Goal: Task Accomplishment & Management: Manage account settings

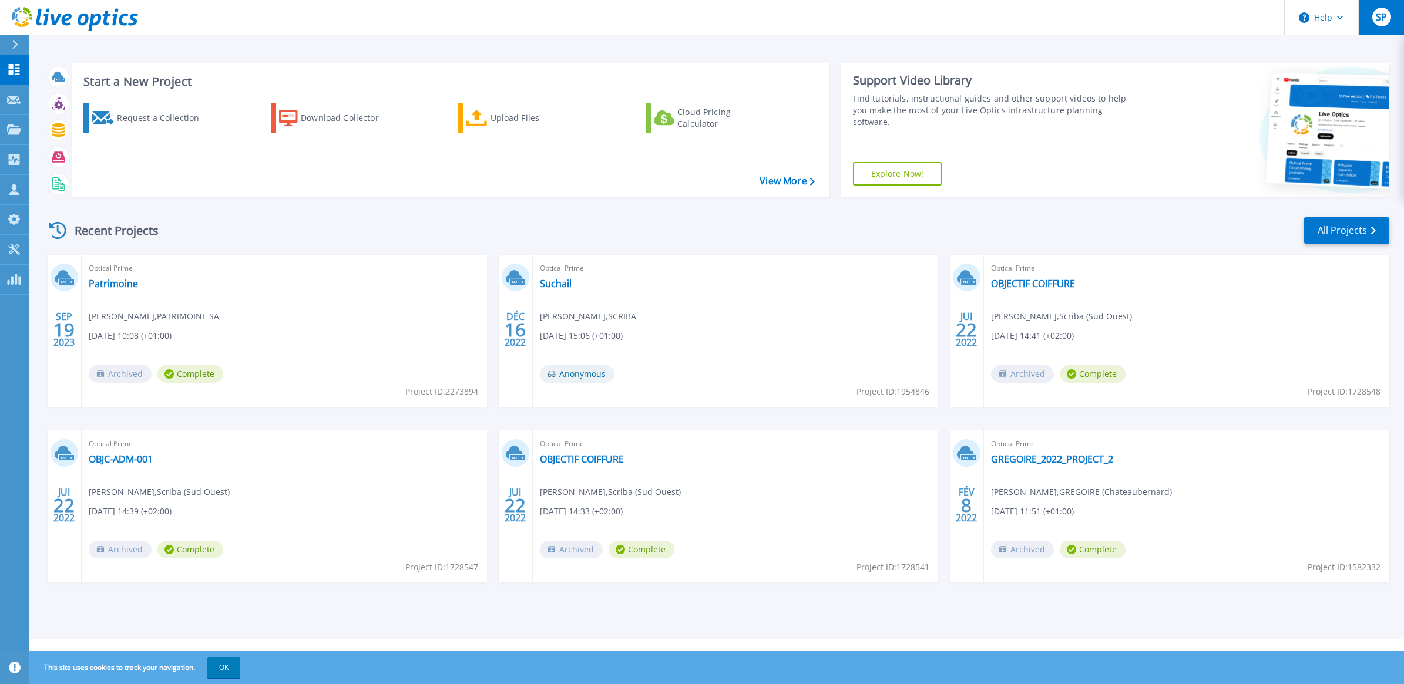
click at [1379, 24] on div "SP" at bounding box center [1381, 17] width 19 height 19
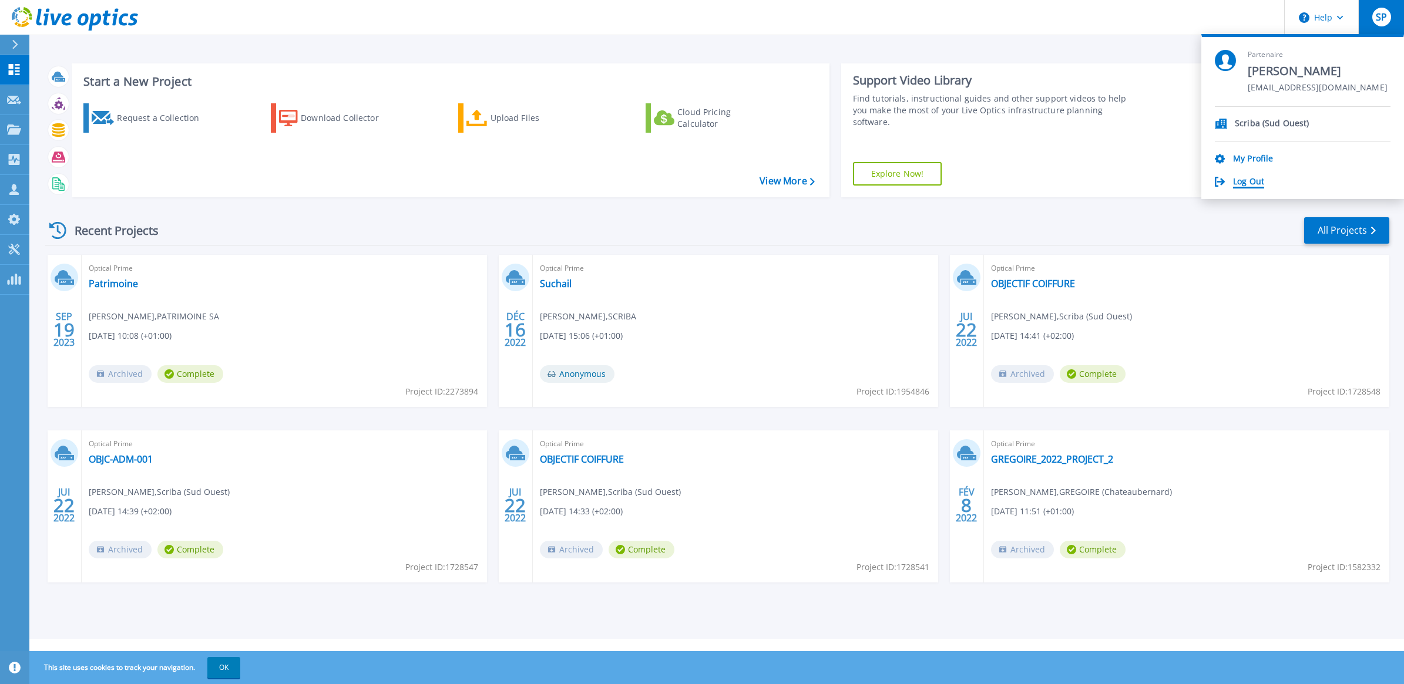
click at [1252, 181] on link "Log Out" at bounding box center [1248, 182] width 31 height 11
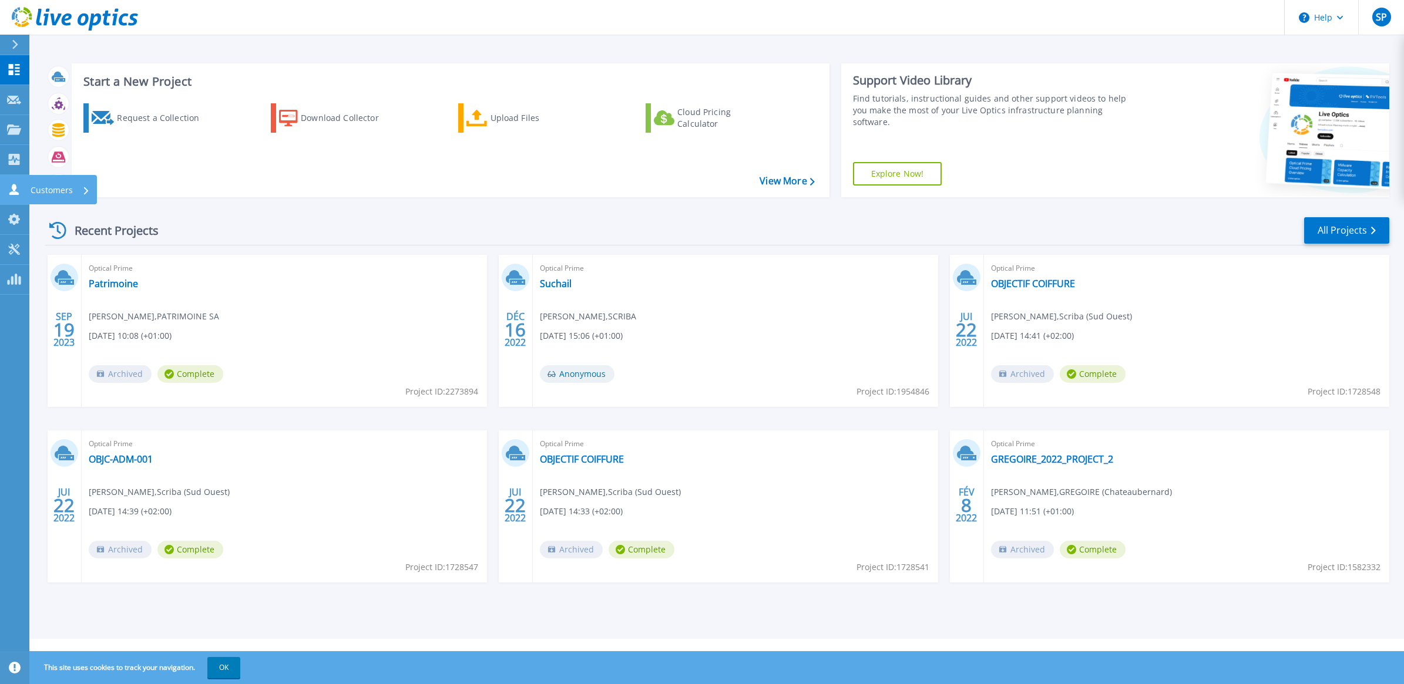
click at [11, 186] on icon at bounding box center [14, 189] width 14 height 11
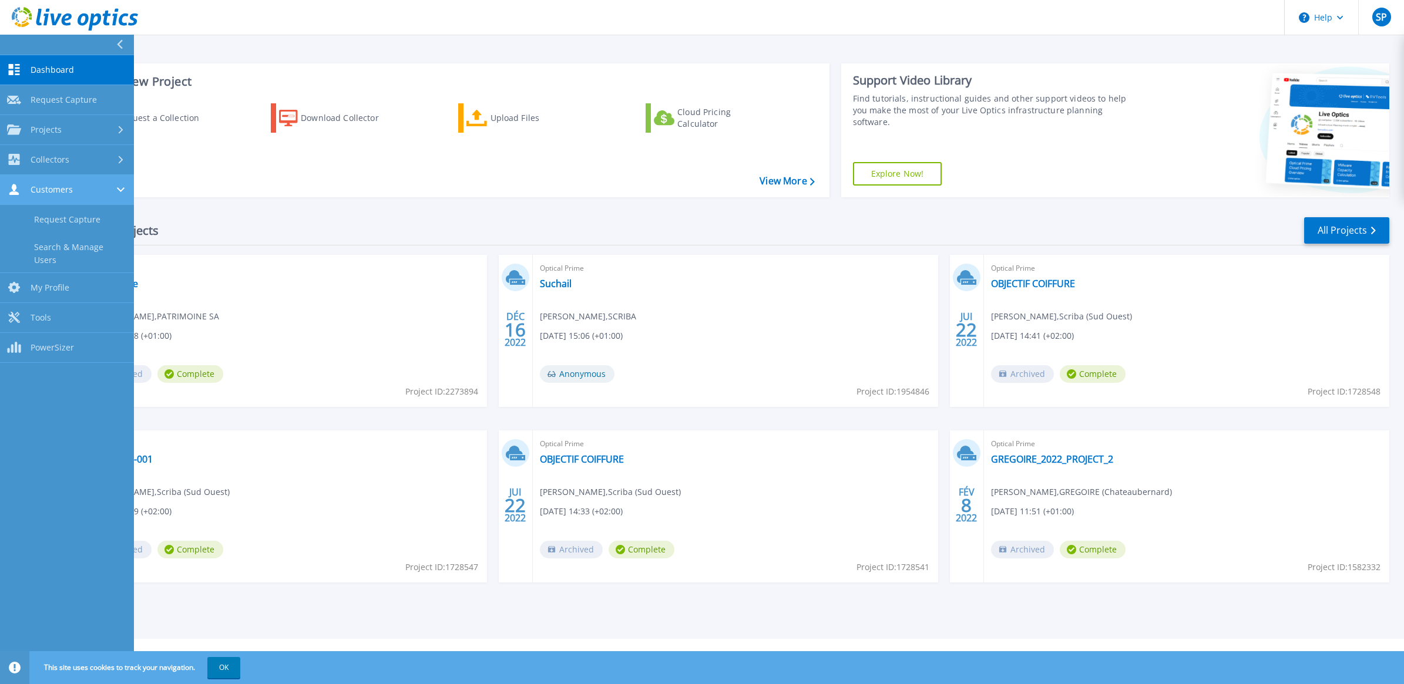
click at [38, 183] on link "Customers Customers" at bounding box center [67, 190] width 134 height 30
click at [52, 156] on span "Collectors" at bounding box center [50, 159] width 39 height 11
click at [62, 125] on div "Projects" at bounding box center [67, 130] width 120 height 11
click at [69, 159] on link "Search Projects" at bounding box center [67, 160] width 134 height 30
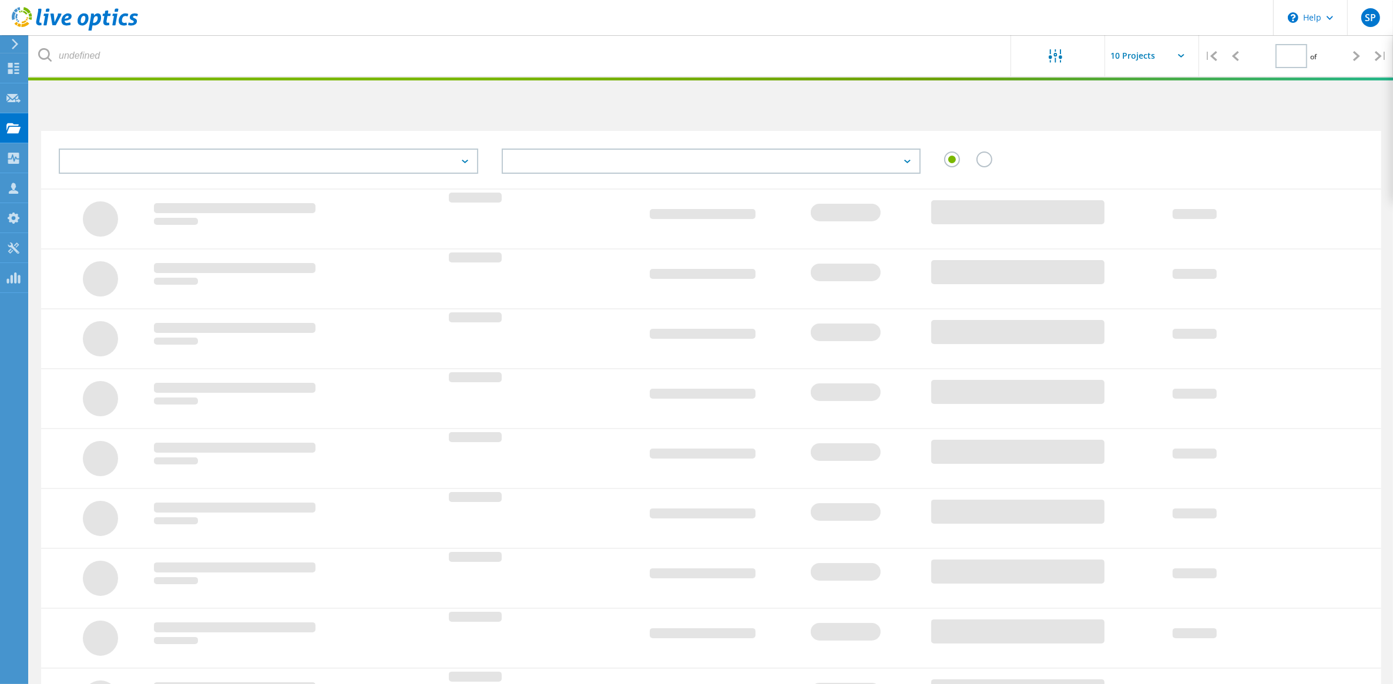
type input "1"
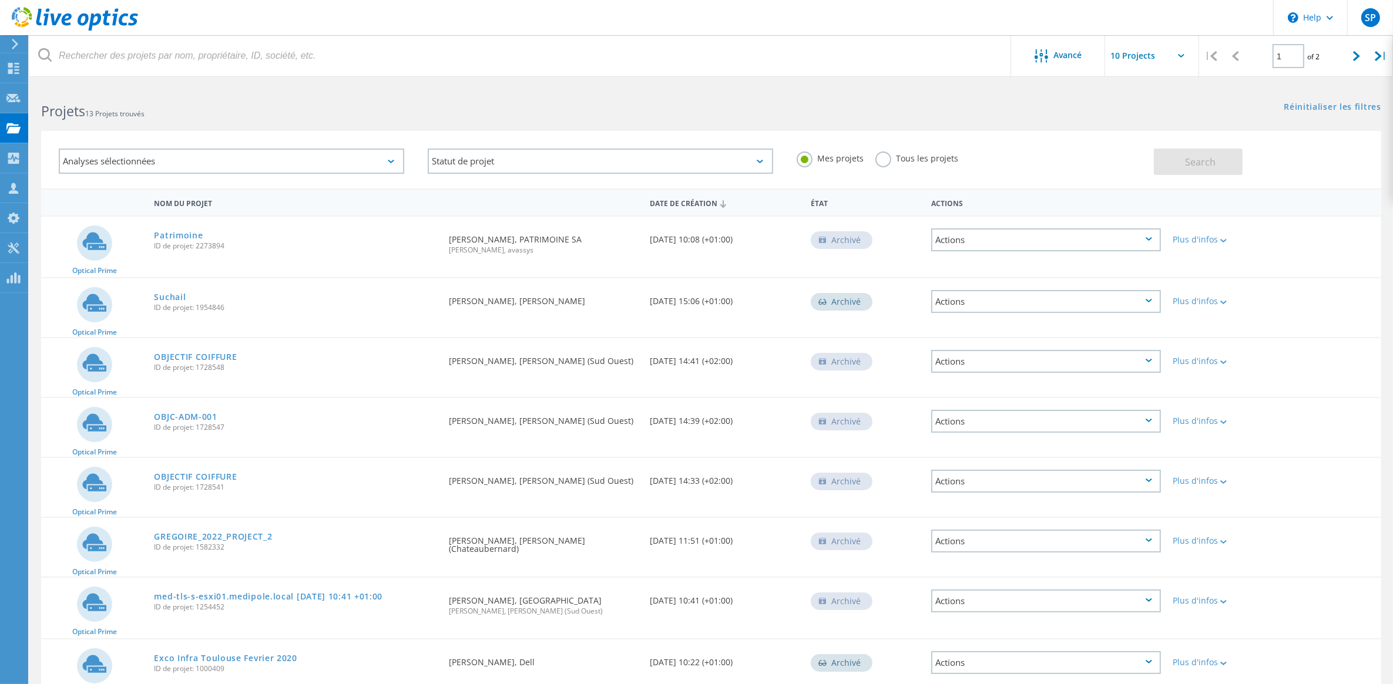
click at [890, 159] on label "Tous les projets" at bounding box center [916, 157] width 83 height 11
click at [0, 0] on input "Tous les projets" at bounding box center [0, 0] width 0 height 0
click at [1215, 168] on span "Search" at bounding box center [1200, 162] width 31 height 13
click at [1373, 21] on span "SP" at bounding box center [1369, 17] width 11 height 9
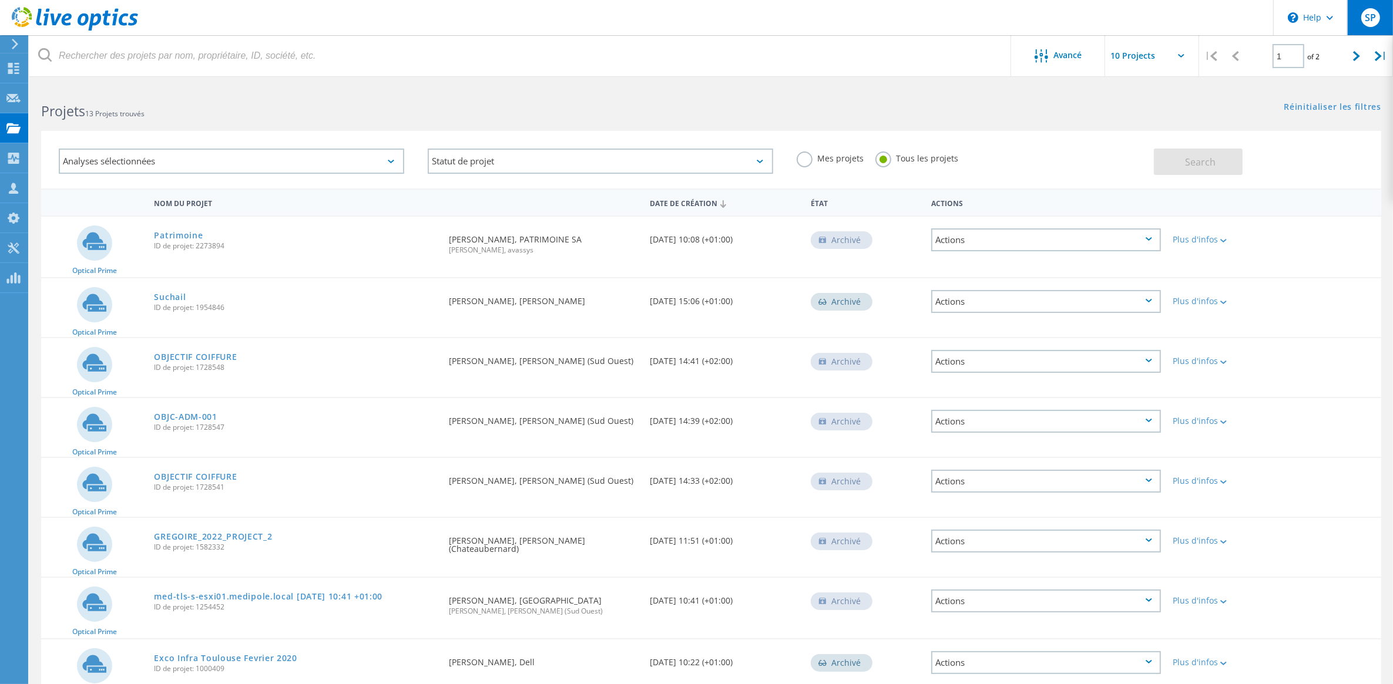
click at [1371, 16] on span "SP" at bounding box center [1369, 17] width 11 height 9
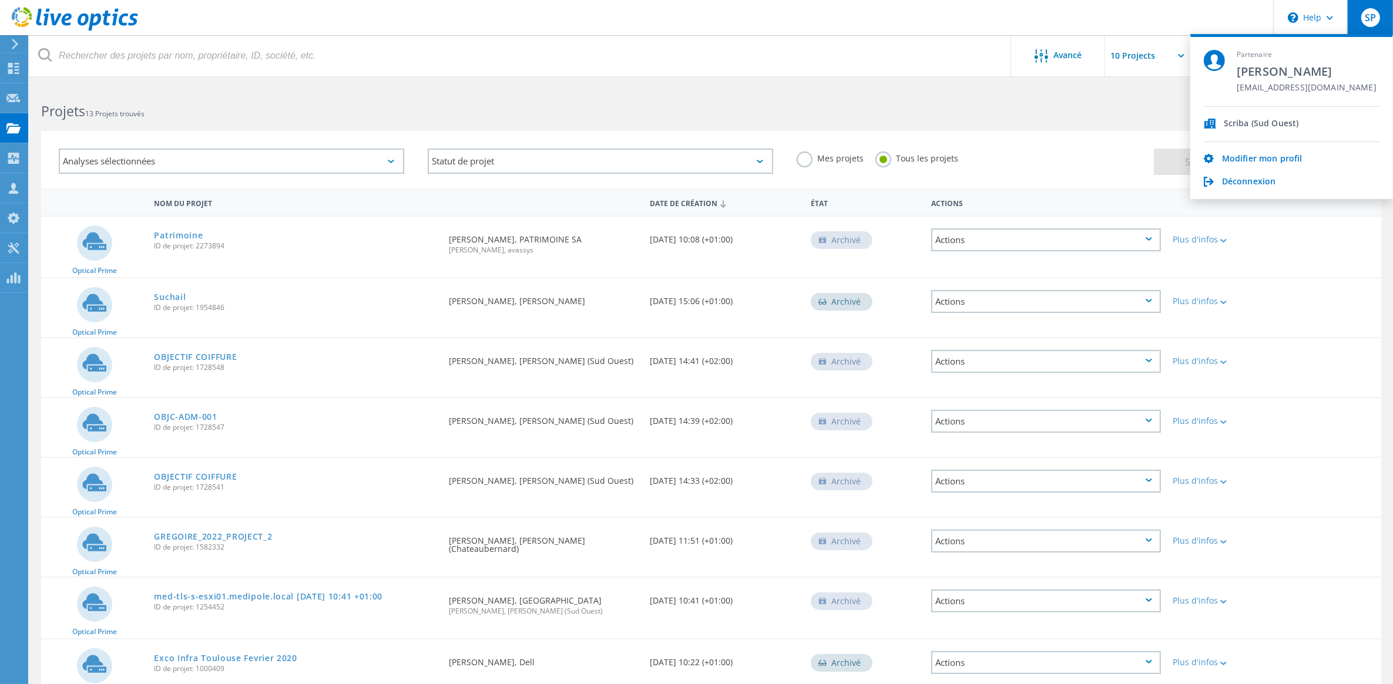
click at [1240, 63] on span "[PERSON_NAME]" at bounding box center [1306, 71] width 140 height 16
click at [1259, 160] on link "Modifier mon profil" at bounding box center [1262, 159] width 80 height 11
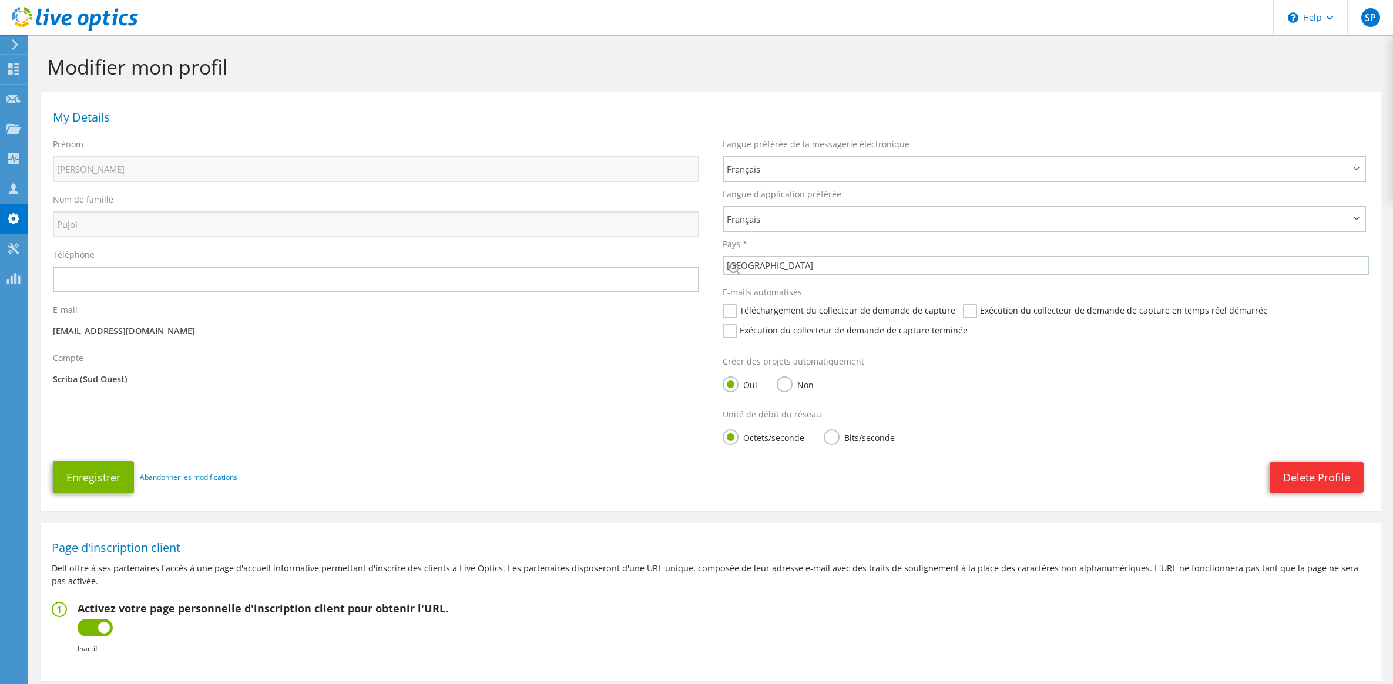
select select "73"
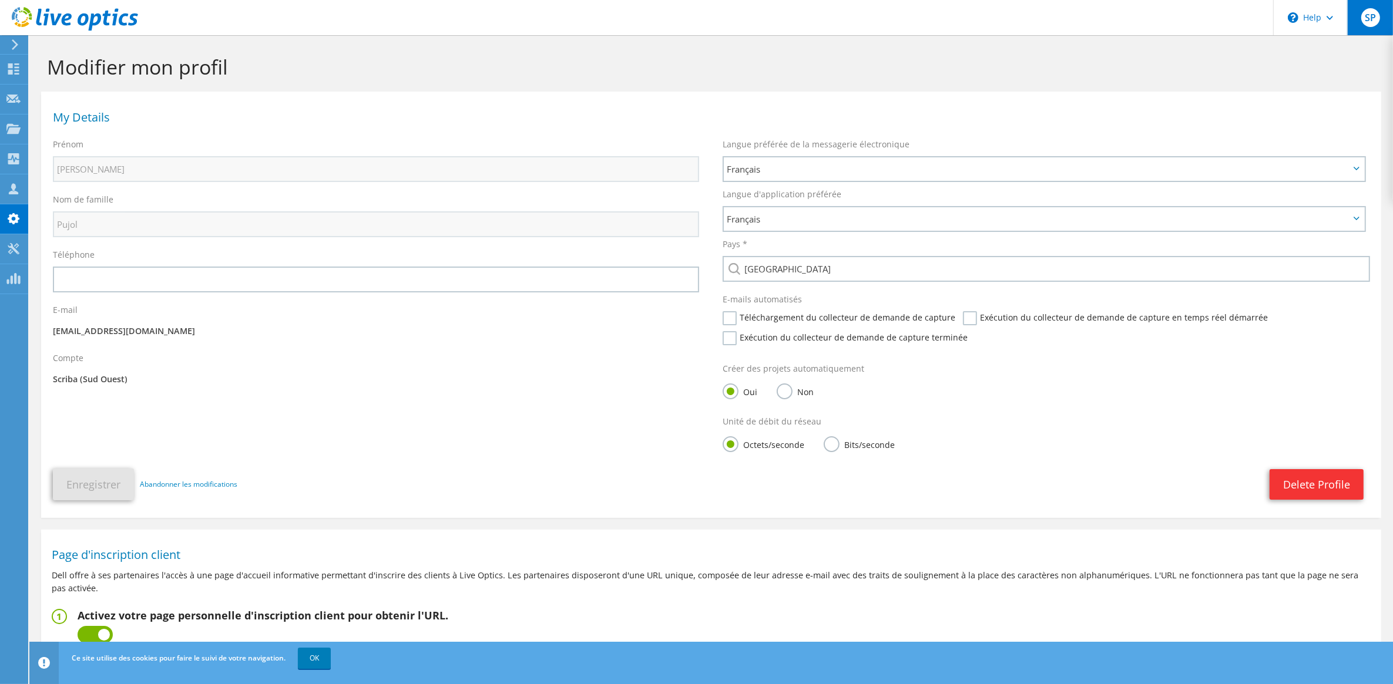
click at [1366, 18] on span "SP" at bounding box center [1370, 17] width 19 height 19
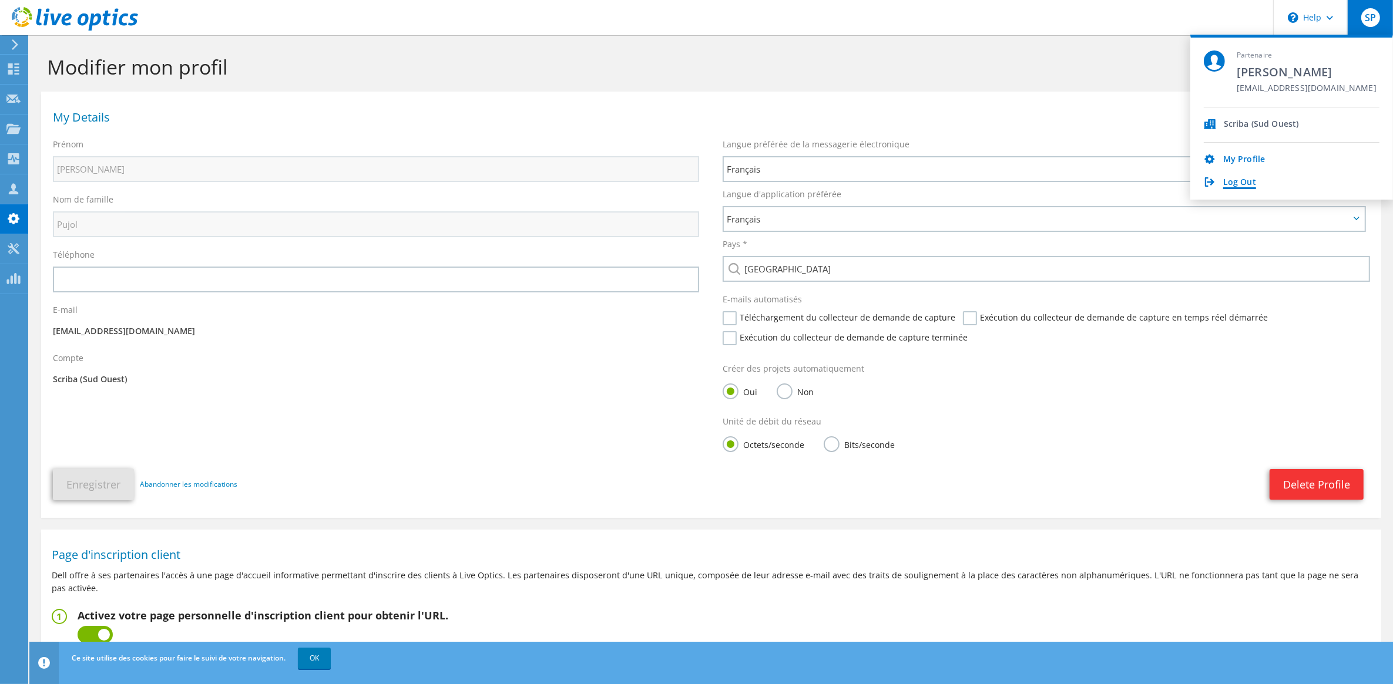
click at [1239, 181] on link "Log Out" at bounding box center [1239, 182] width 33 height 11
